Goal: Transaction & Acquisition: Purchase product/service

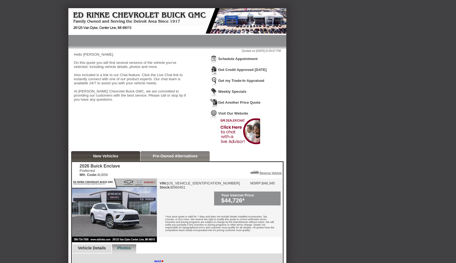
scroll to position [248, 0]
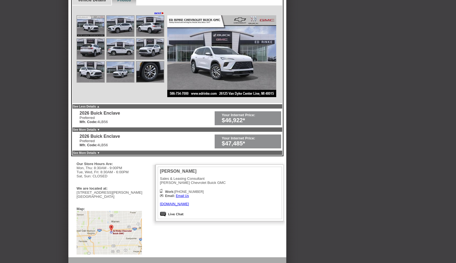
click at [37, 21] on div "Back To Quote David, Ed Rinke Chevrolet Buick GMC is more than happy to schedul…" at bounding box center [228, 16] width 456 height 511
drag, startPoint x: 226, startPoint y: 123, endPoint x: 205, endPoint y: 117, distance: 22.2
click at [207, 117] on div "2026 Buick Enclave Preferred Mfr. Code: 4LB56 Your Internet Price: $44,726* 202…" at bounding box center [177, 34] width 212 height 243
drag, startPoint x: 194, startPoint y: 116, endPoint x: 152, endPoint y: 114, distance: 42.8
click at [152, 114] on div "2026 Buick Enclave Preferred Mfr. Code: 4LB56 Your Internet Price: $44,726* 202…" at bounding box center [177, 34] width 212 height 243
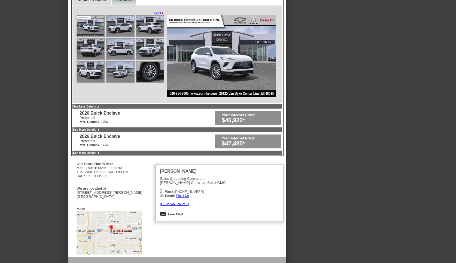
drag, startPoint x: 102, startPoint y: 111, endPoint x: 96, endPoint y: 126, distance: 16.5
click at [96, 126] on div "2026 Buick Enclave Preferred Mfr. Code: 4LB56 Your Internet Price: $44,726* 202…" at bounding box center [177, 34] width 212 height 243
drag, startPoint x: 98, startPoint y: 144, endPoint x: 99, endPoint y: 141, distance: 3.2
click at [99, 141] on div "2026 Buick Enclave Preferred Mfr. Code: 4LB56" at bounding box center [100, 140] width 41 height 13
click at [99, 139] on div "2026 Buick Enclave" at bounding box center [100, 136] width 41 height 5
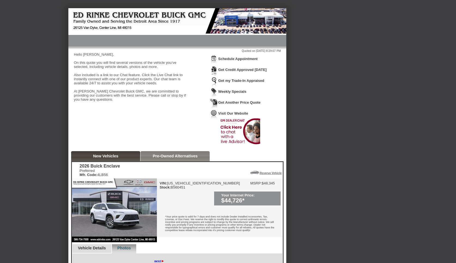
scroll to position [248, 0]
